Goal: Transaction & Acquisition: Purchase product/service

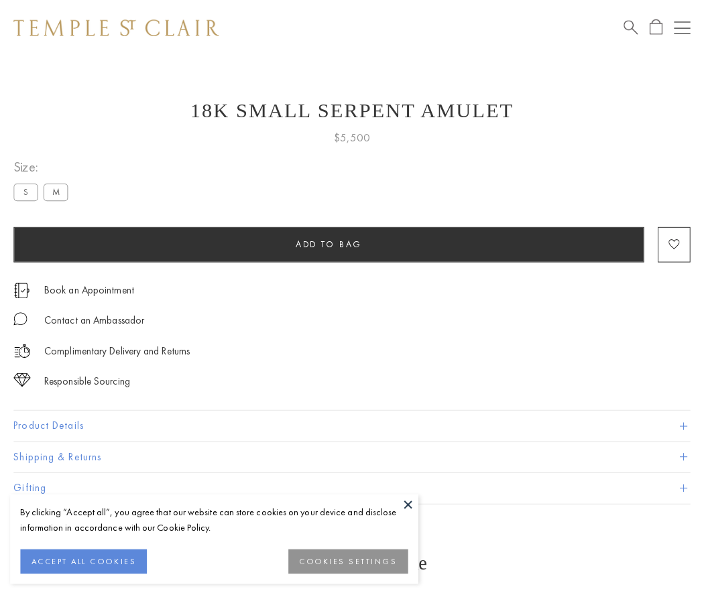
scroll to position [48, 0]
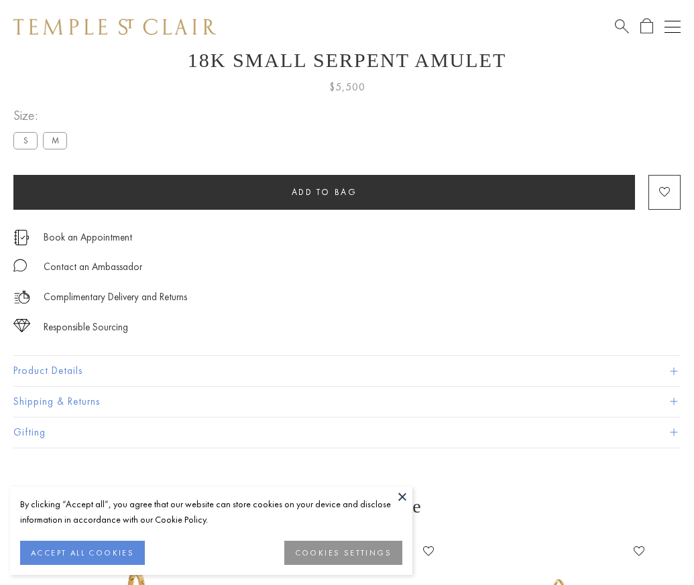
click at [324, 192] on span "Add to bag" at bounding box center [325, 191] width 66 height 11
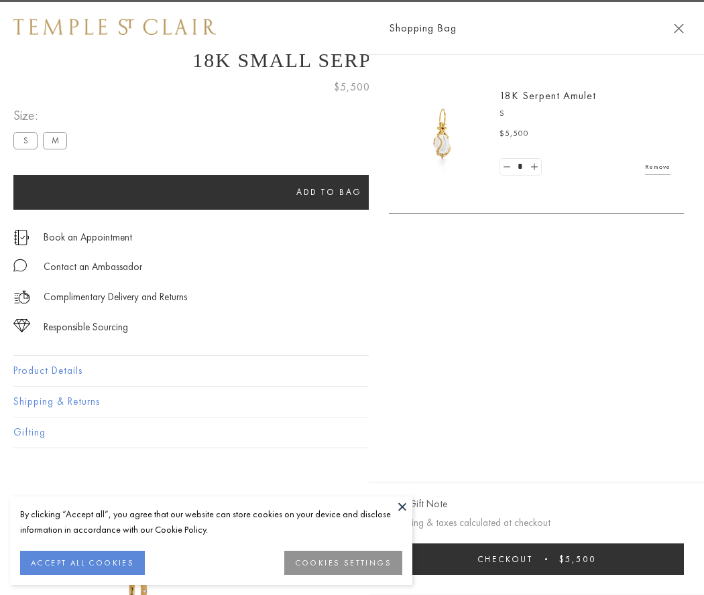
click at [537, 559] on button "Checkout $5,500" at bounding box center [536, 560] width 295 height 32
